Goal: Information Seeking & Learning: Learn about a topic

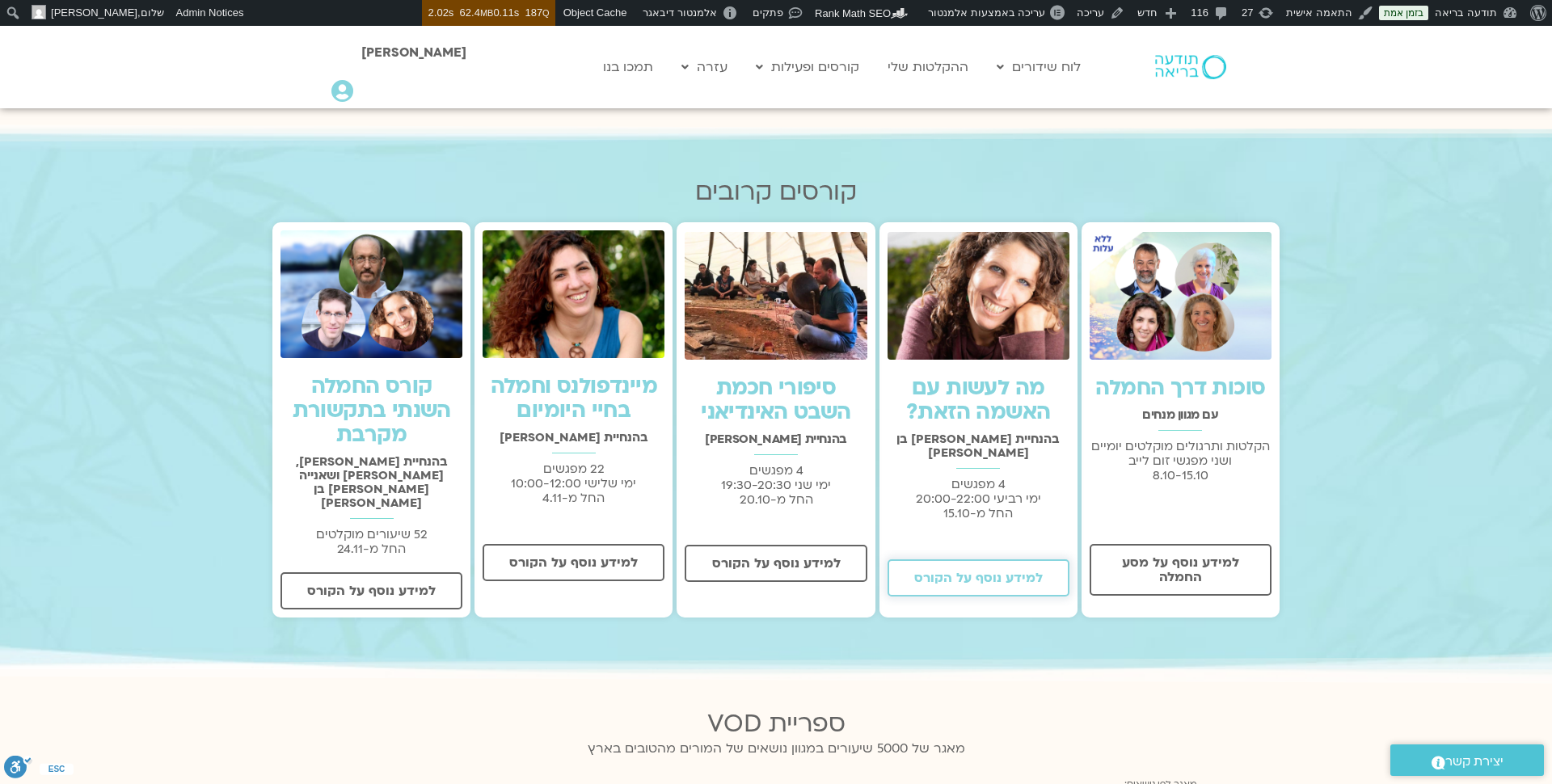
click at [989, 571] on span "למידע נוסף על הקורס" at bounding box center [978, 578] width 128 height 15
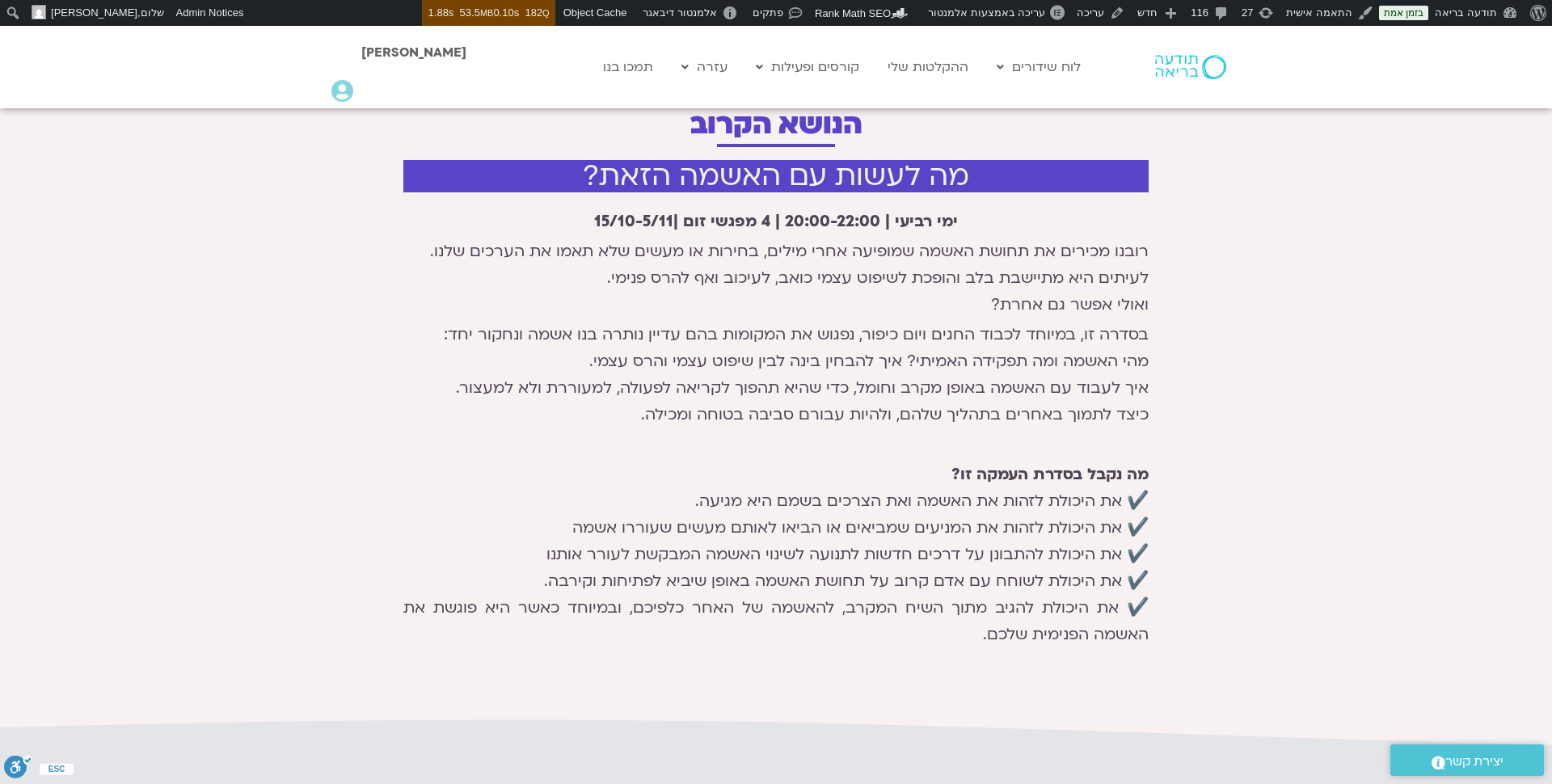
scroll to position [534, 0]
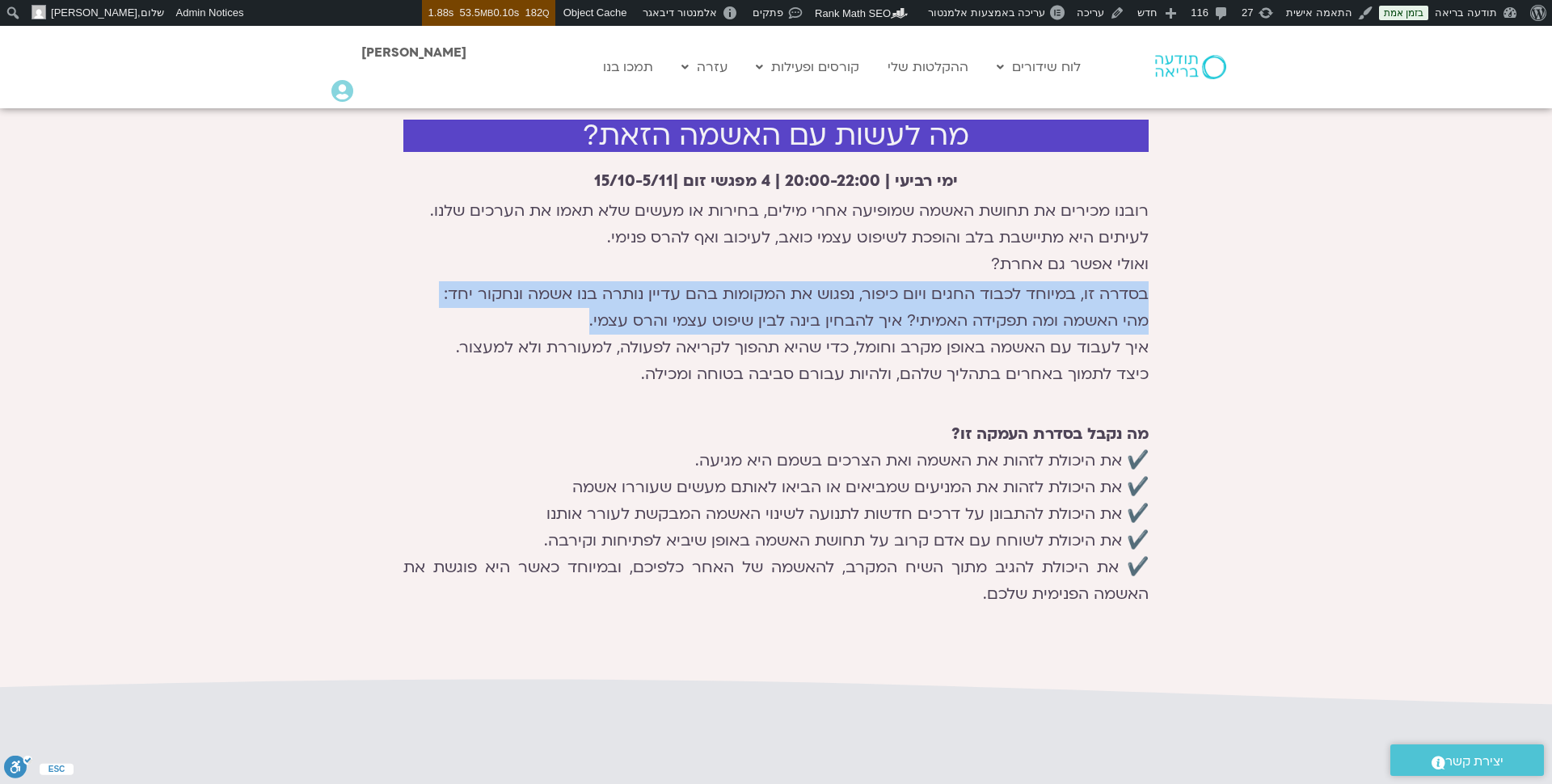
drag, startPoint x: 1144, startPoint y: 298, endPoint x: 560, endPoint y: 334, distance: 585.1
click at [560, 331] on p "בסדרה זו, במיוחד לכבוד החגים ויום כיפור, נפגוש את המקומות [PERSON_NAME] עדיין נ…" at bounding box center [775, 334] width 745 height 106
copy p "בסדרה זו, במיוחד לכבוד החגים ויום כיפור, נפגוש את המקומות [PERSON_NAME] עדיין נ…"
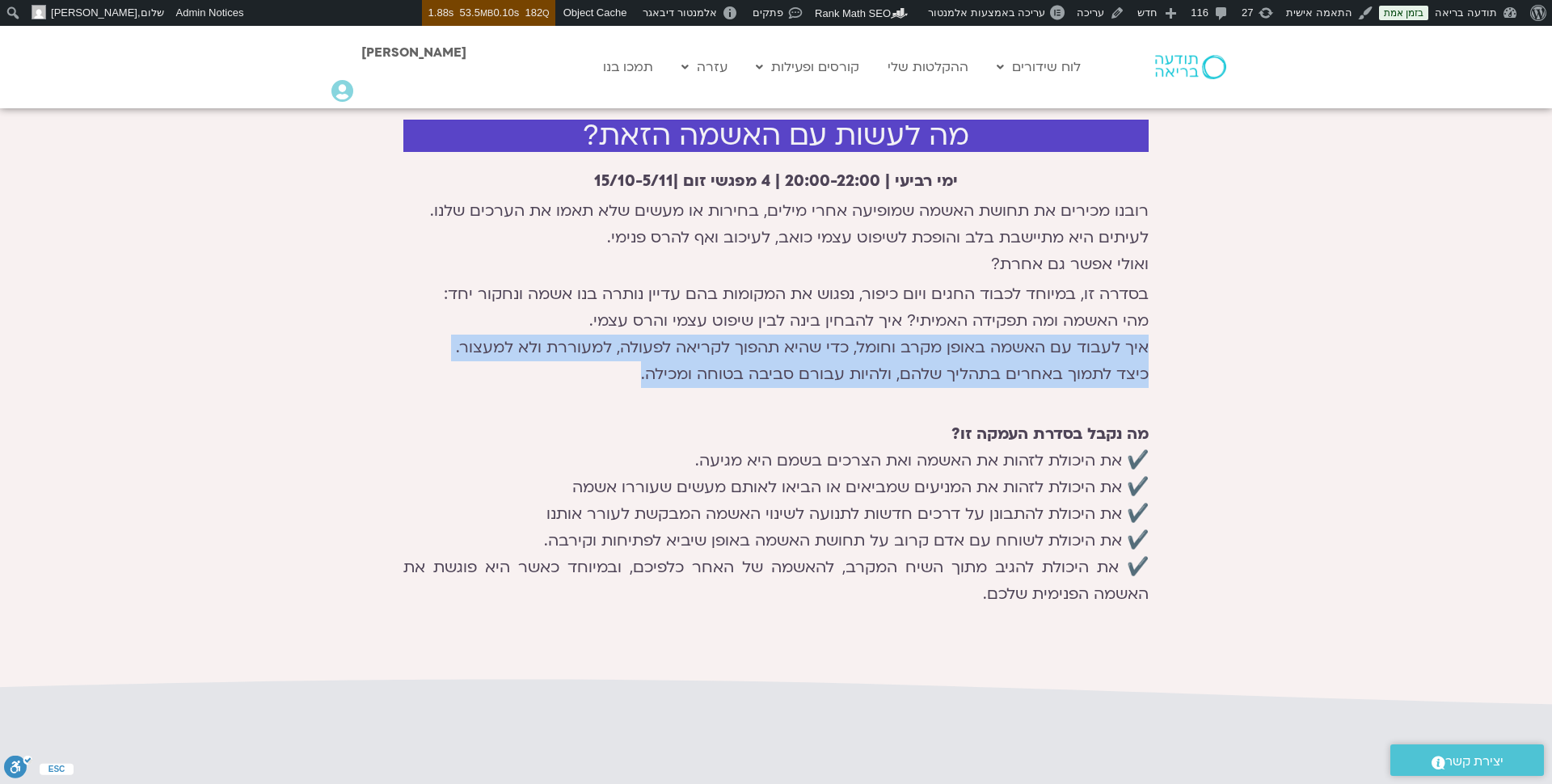
drag, startPoint x: 1150, startPoint y: 344, endPoint x: 582, endPoint y: 369, distance: 568.5
click at [582, 370] on div "מה לעשות עם האשמה הזאת? ימי רביעי | 20:00-22:00 | 4 מפגשי זום | 15/10-5/11 רובנ…" at bounding box center [775, 365] width 761 height 508
copy p "איך לעבוד עם האשמה באופן מקרב וחומל, כדי שהיא תהפוך לקריאה לפעולה, למעוררת ולא …"
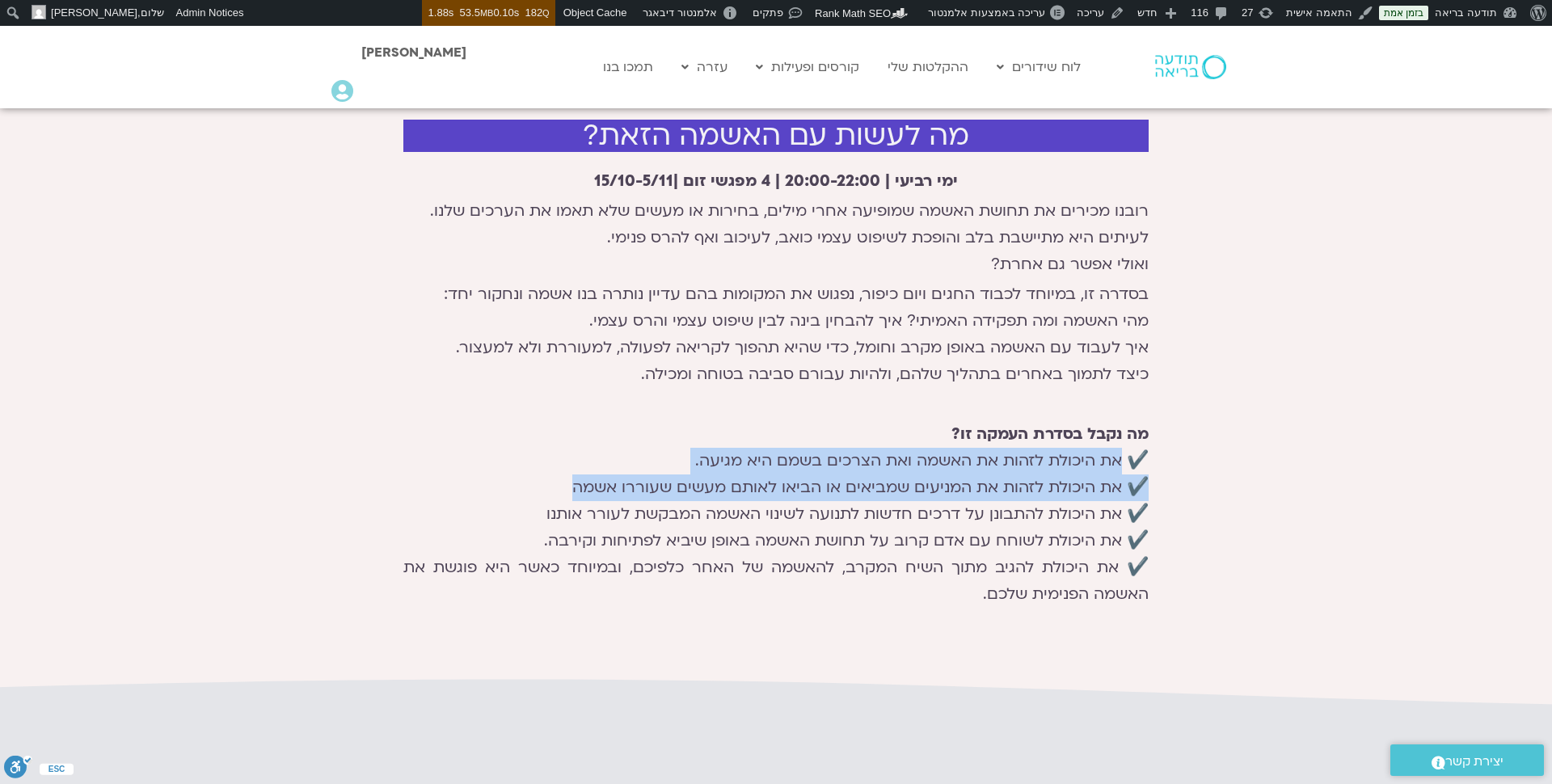
drag, startPoint x: 1126, startPoint y: 462, endPoint x: 532, endPoint y: 487, distance: 594.5
click at [532, 487] on p "מה נקבל בסדרת העמקה זו? ✔️ את היכולת לזהות את האשמה ואת הצרכים בשמם היא מגיעה. …" at bounding box center [775, 514] width 745 height 186
copy p "את היכולת לזהות את האשמה ואת הצרכים בשמם היא מגיעה. ✔️ את היכולת לזהות את המניע…"
